Goal: Transaction & Acquisition: Purchase product/service

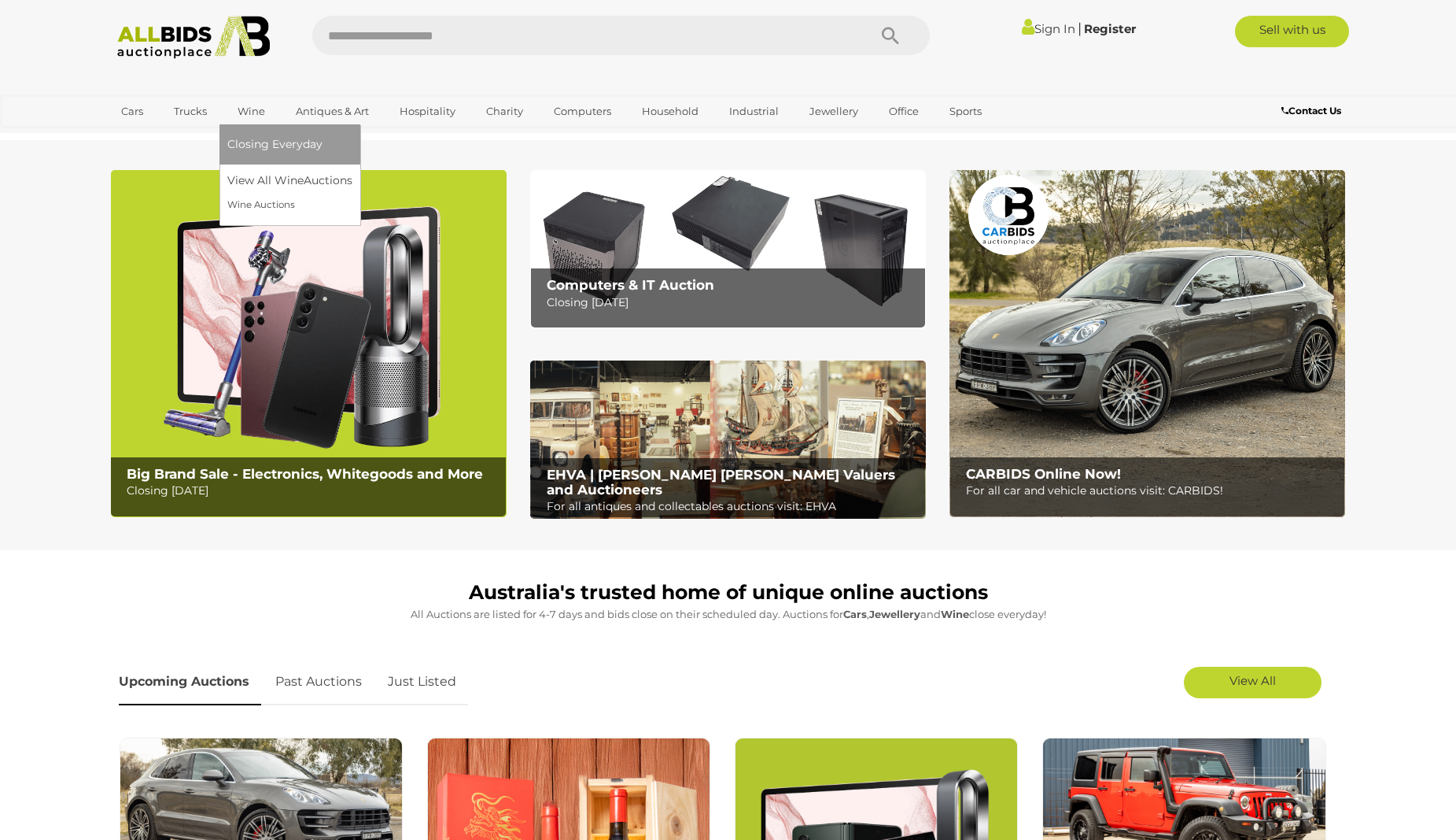
click at [261, 112] on link "Wine" at bounding box center [251, 112] width 48 height 26
click at [265, 179] on link "View All Wine Auctions" at bounding box center [293, 180] width 131 height 24
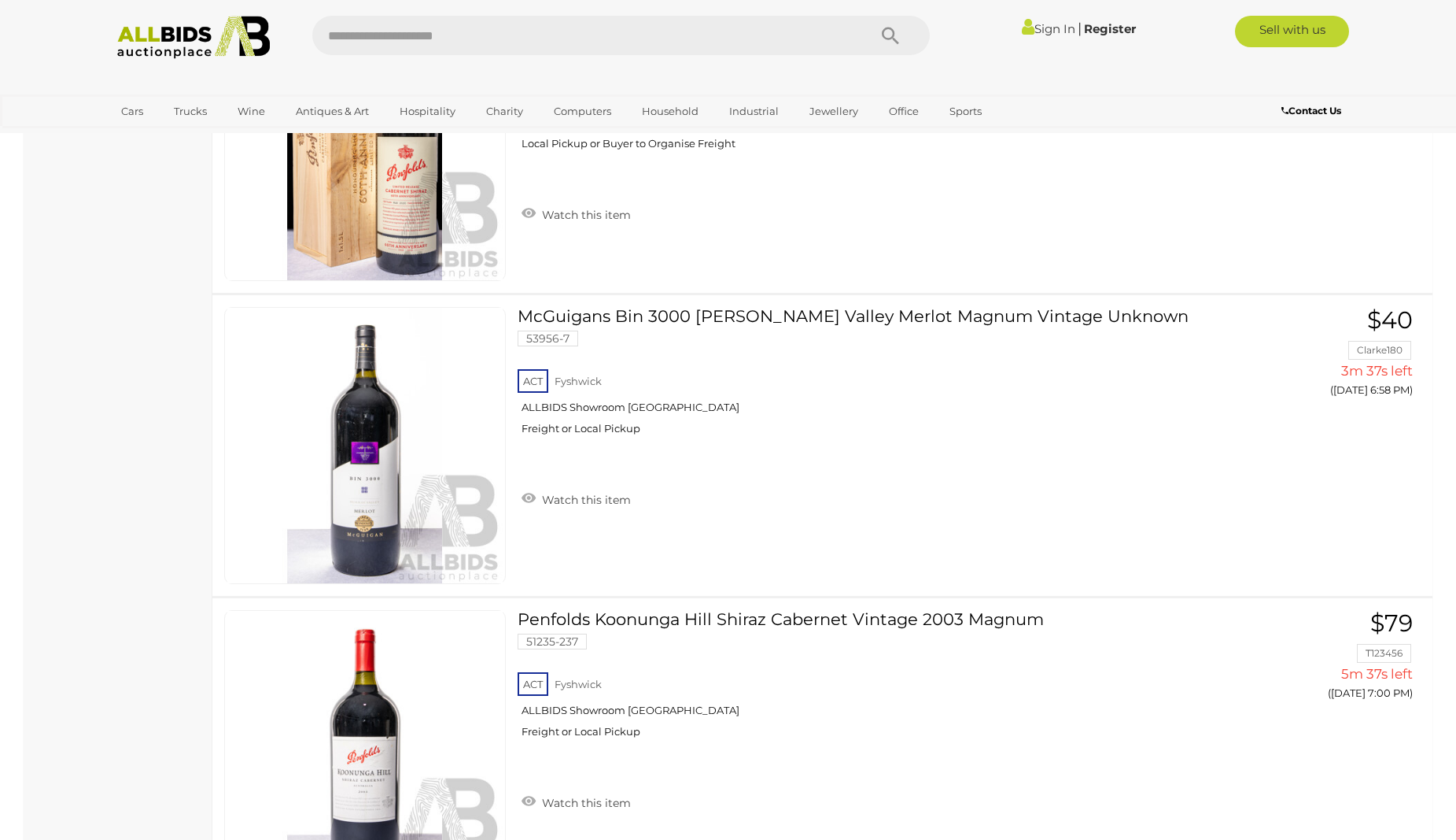
scroll to position [2048, 0]
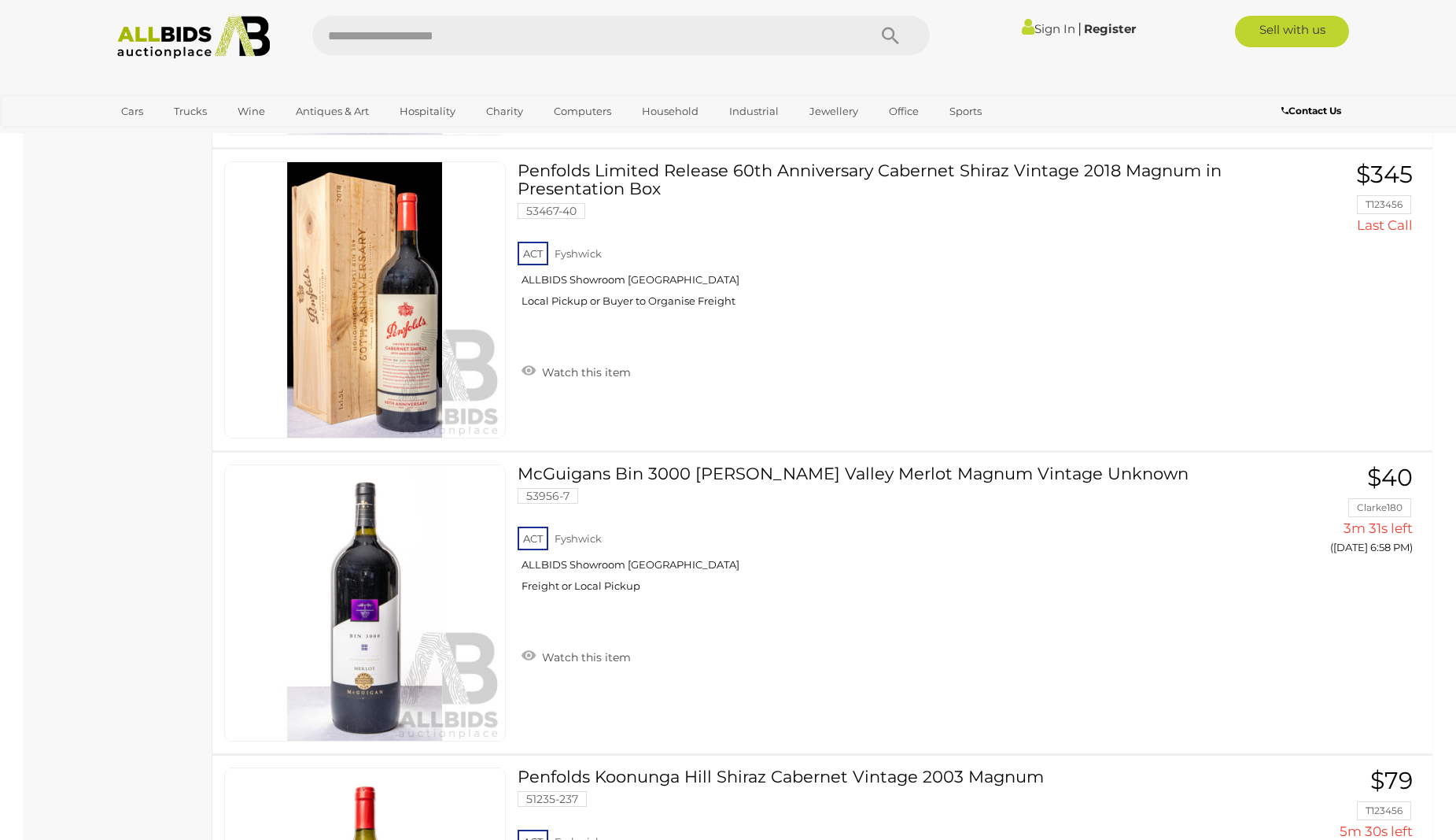
drag, startPoint x: 1451, startPoint y: 134, endPoint x: 1451, endPoint y: 154, distance: 20.0
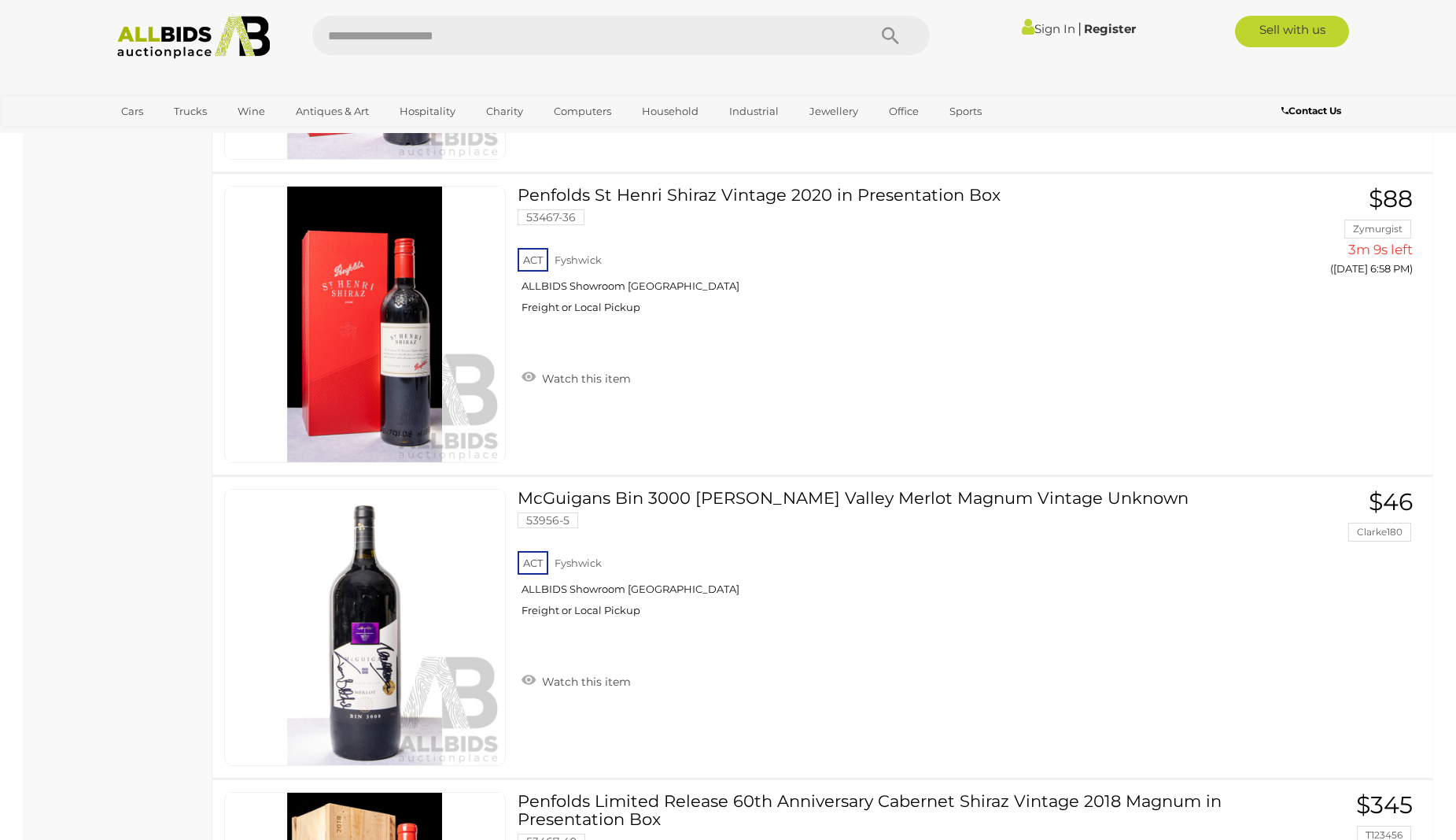
scroll to position [0, 0]
